Goal: Task Accomplishment & Management: Use online tool/utility

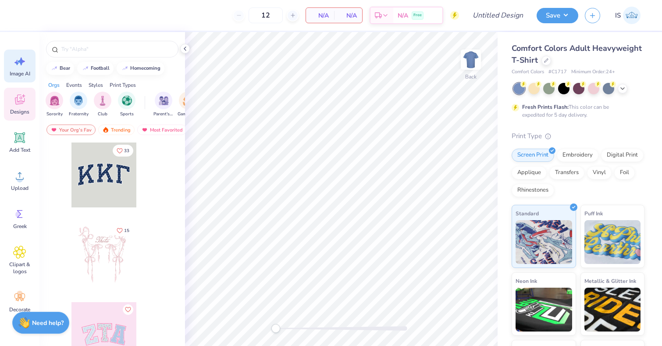
click at [21, 62] on icon at bounding box center [21, 61] width 7 height 8
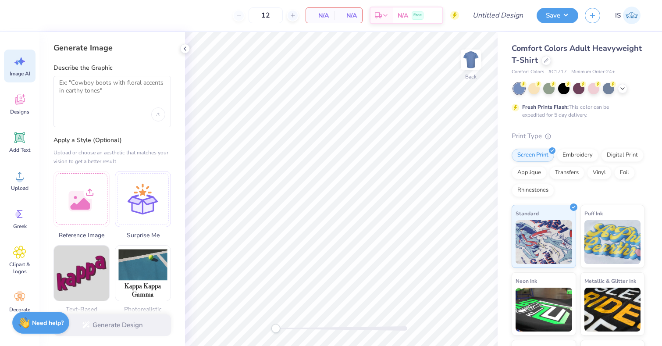
click at [114, 104] on div at bounding box center [113, 101] width 118 height 51
click at [85, 91] on textarea at bounding box center [112, 90] width 106 height 22
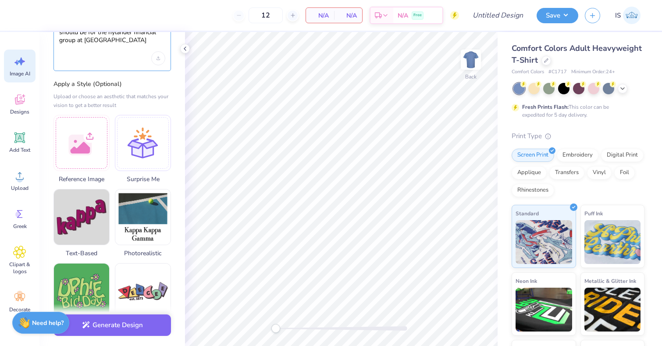
scroll to position [63, 0]
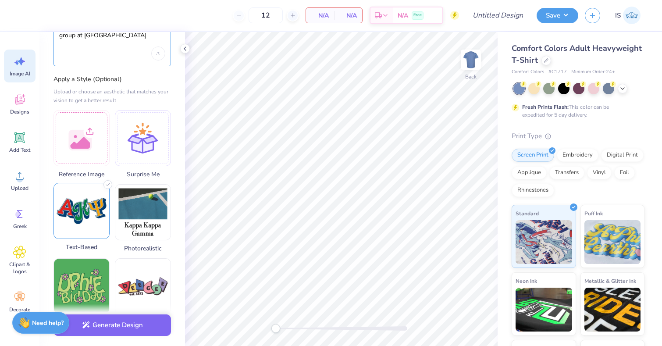
type textarea "this design should be minimal and it should be for the hylander financial group…"
click at [79, 212] on img at bounding box center [81, 210] width 55 height 55
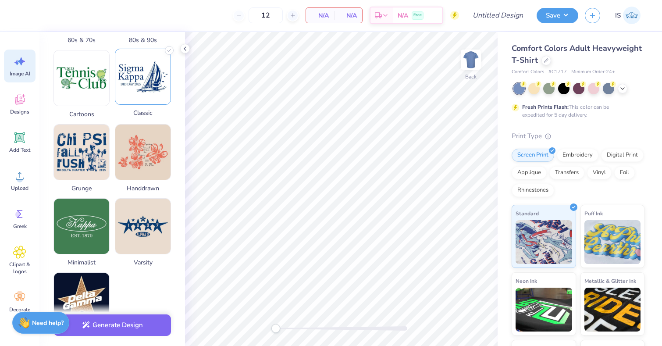
scroll to position [413, 0]
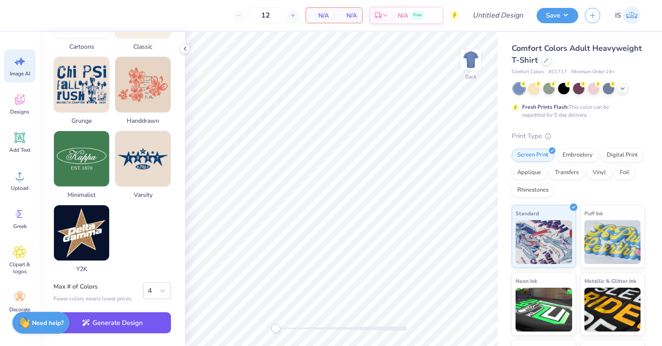
click at [118, 321] on button "Generate Design" at bounding box center [113, 322] width 118 height 21
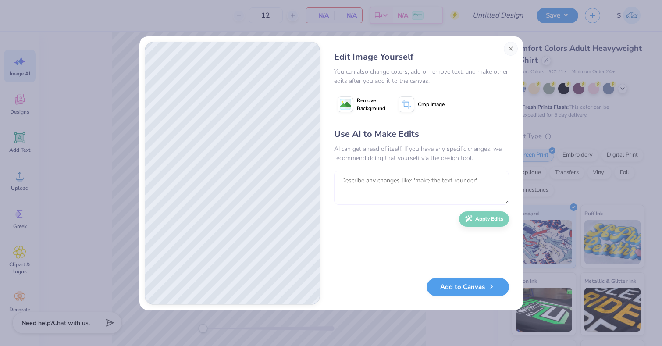
click at [385, 183] on textarea at bounding box center [421, 188] width 175 height 34
drag, startPoint x: 376, startPoint y: 186, endPoint x: 512, endPoint y: 49, distance: 193.8
click at [376, 186] on textarea "C" at bounding box center [421, 188] width 175 height 34
click at [366, 182] on textarea "C" at bounding box center [421, 188] width 175 height 34
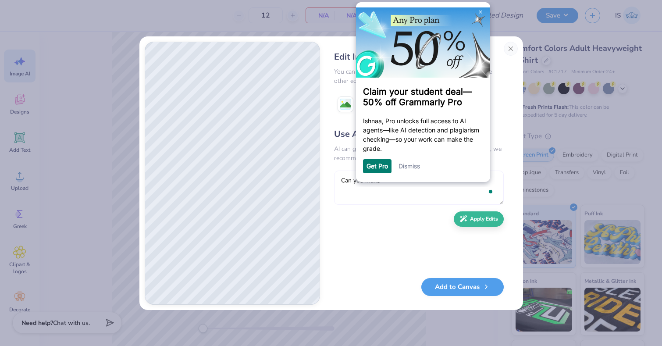
scroll to position [0, 0]
click at [479, 8] on link at bounding box center [480, 12] width 14 height 14
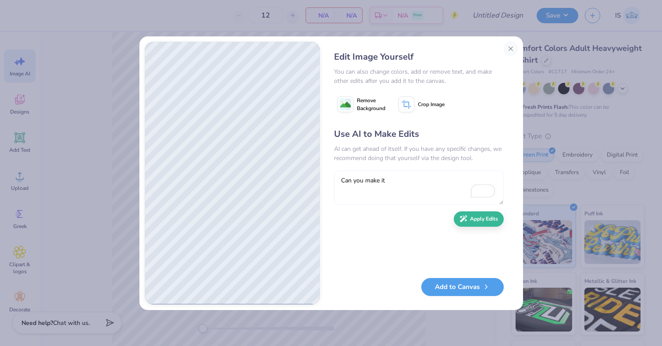
click at [402, 176] on textarea "Can you make it" at bounding box center [419, 188] width 170 height 34
type textarea "Can you make a more professional logo for the shirt"
click at [471, 214] on button "Apply Edits" at bounding box center [479, 216] width 50 height 15
